Goal: Transaction & Acquisition: Purchase product/service

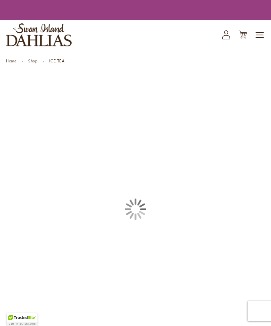
type input "*****"
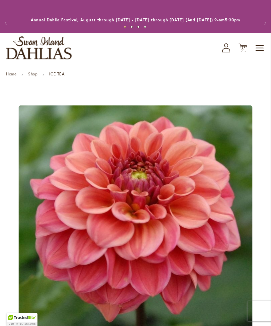
click at [243, 52] on icon "Cart .cls-1 { fill: #231f20; }" at bounding box center [242, 47] width 8 height 8
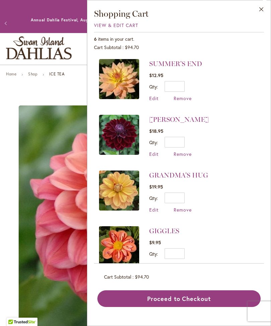
click at [183, 155] on span "Remove" at bounding box center [182, 154] width 18 height 6
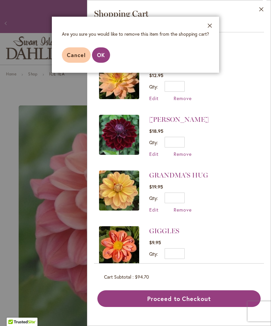
click at [100, 57] on span "OK" at bounding box center [101, 54] width 8 height 7
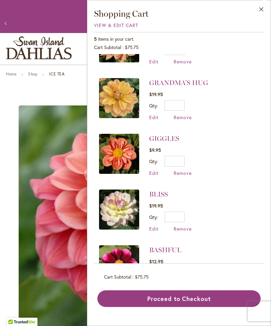
scroll to position [34, 0]
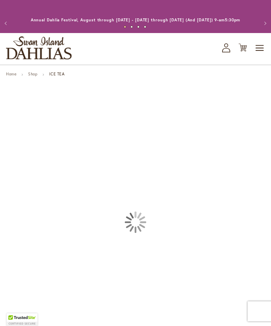
type input "*****"
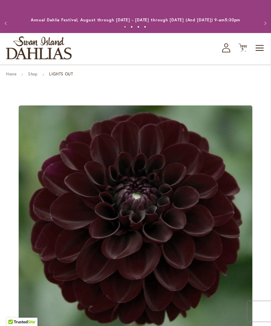
click at [35, 77] on link "Shop" at bounding box center [32, 74] width 9 height 5
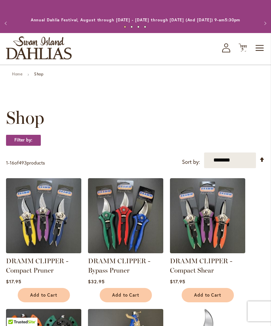
click at [259, 55] on span "Toggle Nav" at bounding box center [260, 47] width 10 height 13
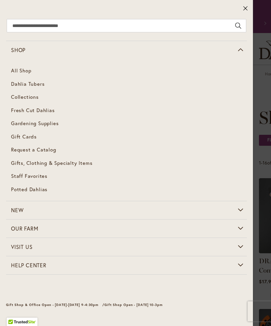
click at [35, 86] on span "Dahlia Tubers" at bounding box center [27, 84] width 33 height 7
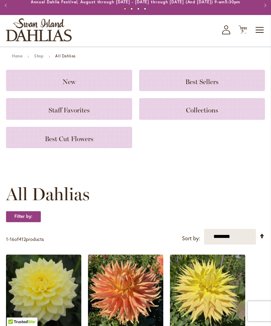
scroll to position [26, 0]
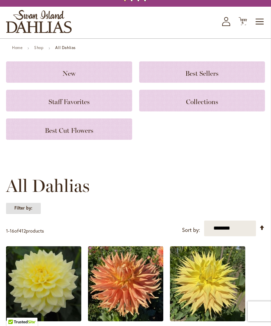
click at [30, 214] on strong "Filter by:" at bounding box center [23, 208] width 35 height 11
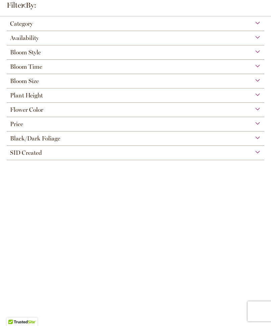
click at [253, 113] on div "Flower Color" at bounding box center [135, 108] width 257 height 11
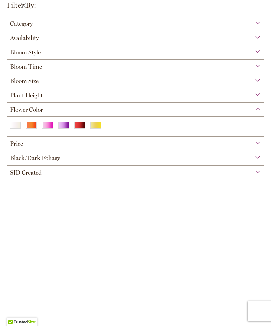
click at [78, 129] on div "Red" at bounding box center [79, 125] width 11 height 7
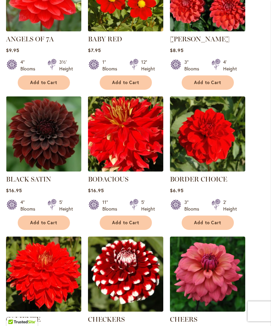
scroll to position [405, 0]
